Goal: Transaction & Acquisition: Purchase product/service

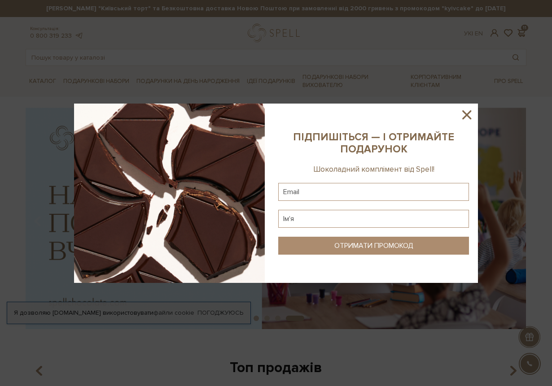
click at [465, 112] on icon at bounding box center [466, 114] width 9 height 9
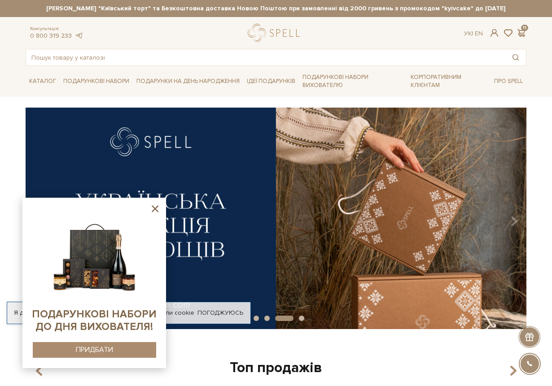
click at [153, 211] on icon at bounding box center [155, 209] width 7 height 7
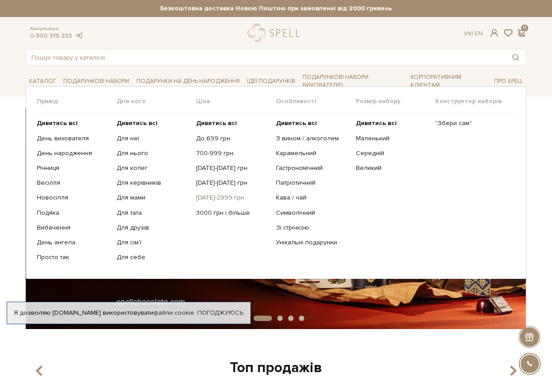
click at [212, 199] on link "[DATE]-2999 грн" at bounding box center [232, 198] width 73 height 8
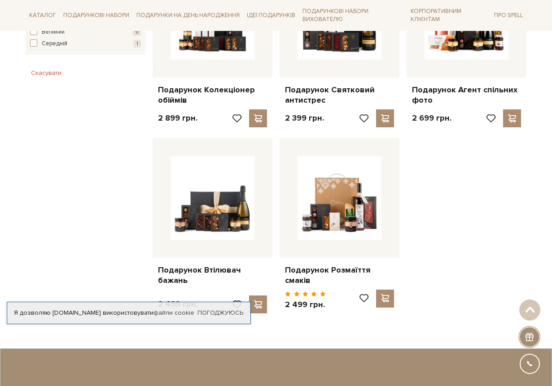
scroll to position [628, 0]
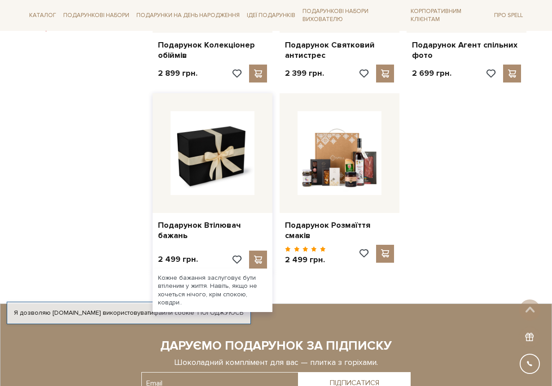
click at [205, 151] on img at bounding box center [213, 153] width 84 height 84
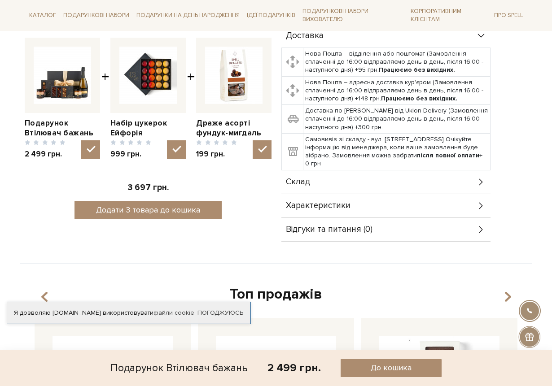
scroll to position [359, 0]
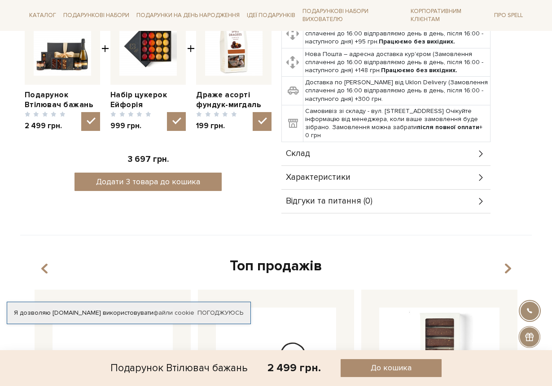
click at [443, 142] on div "Склад" at bounding box center [385, 153] width 209 height 23
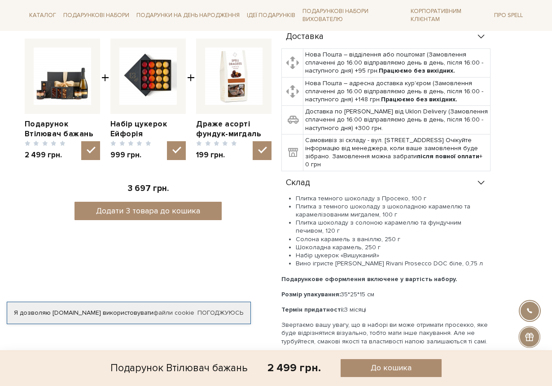
scroll to position [314, 0]
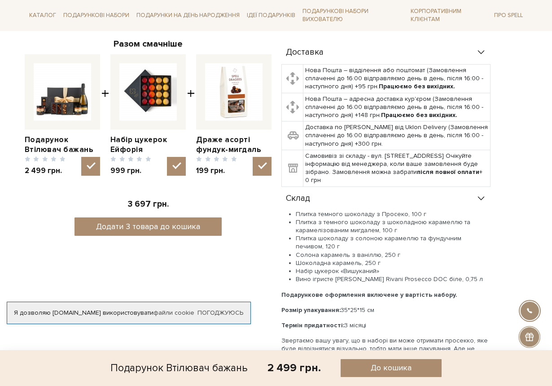
click at [229, 114] on img at bounding box center [233, 91] width 57 height 57
click at [253, 157] on input "checkbox" at bounding box center [262, 166] width 19 height 19
checkbox input "false"
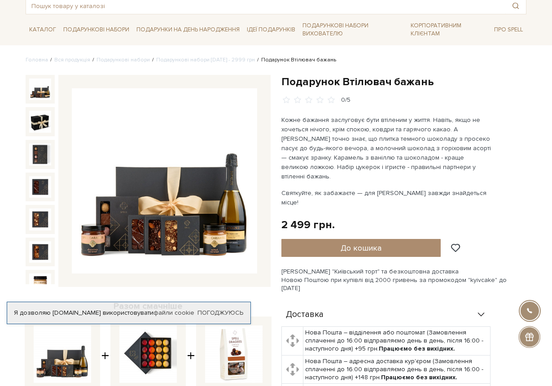
scroll to position [45, 0]
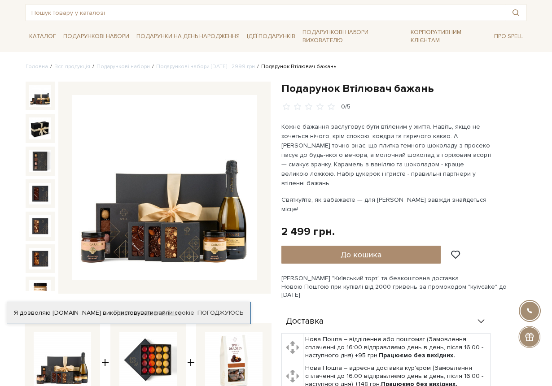
click at [194, 217] on img at bounding box center [164, 187] width 185 height 185
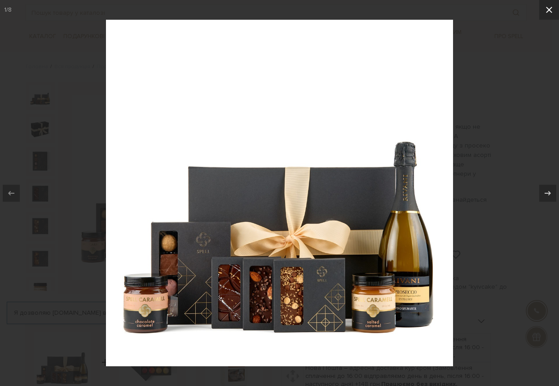
click at [551, 9] on icon at bounding box center [549, 9] width 11 height 11
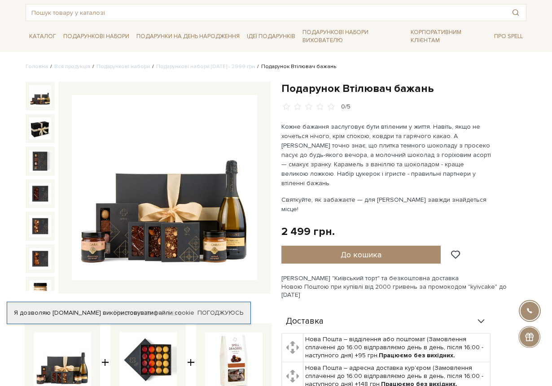
click at [43, 98] on img at bounding box center [40, 96] width 22 height 22
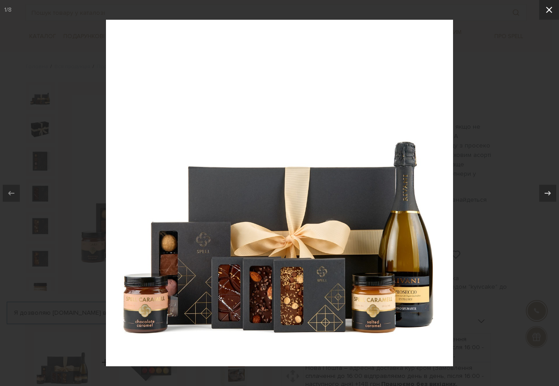
click at [545, 9] on icon at bounding box center [549, 9] width 11 height 11
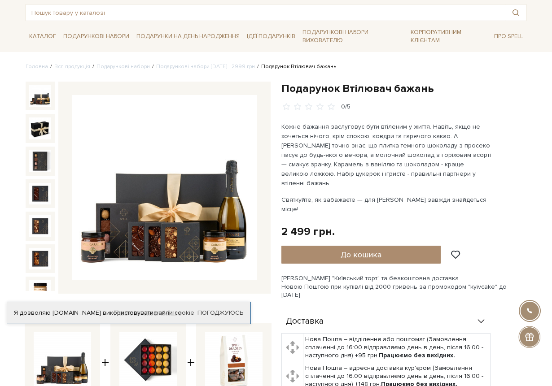
click at [178, 229] on img at bounding box center [164, 187] width 185 height 185
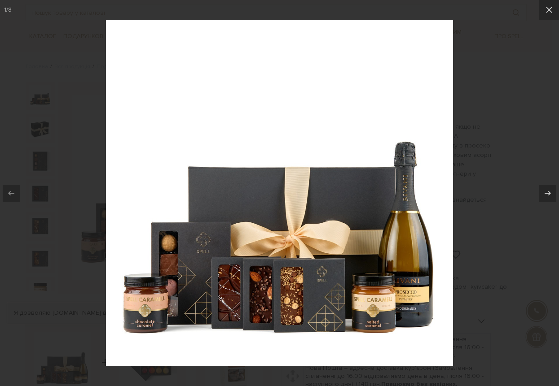
click at [180, 272] on img at bounding box center [279, 193] width 347 height 347
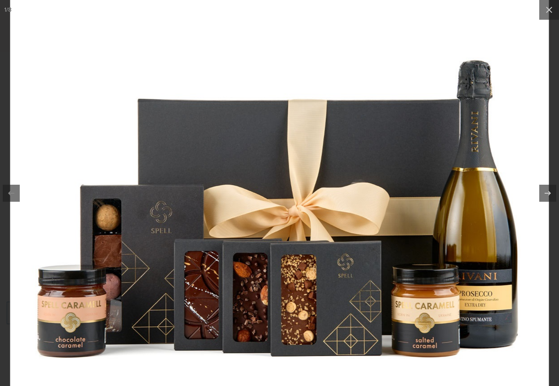
drag, startPoint x: 180, startPoint y: 272, endPoint x: 172, endPoint y: 262, distance: 12.1
click at [173, 262] on img at bounding box center [279, 140] width 539 height 539
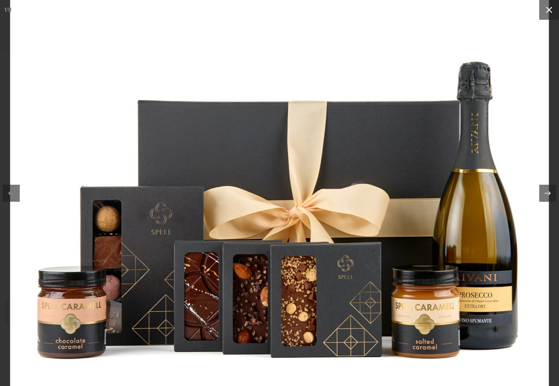
click at [547, 11] on icon at bounding box center [549, 9] width 11 height 11
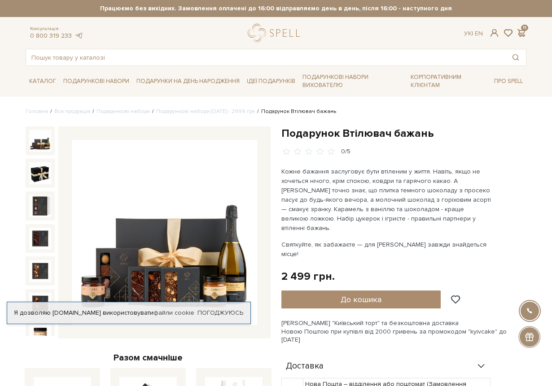
scroll to position [45, 0]
